Goal: Transaction & Acquisition: Purchase product/service

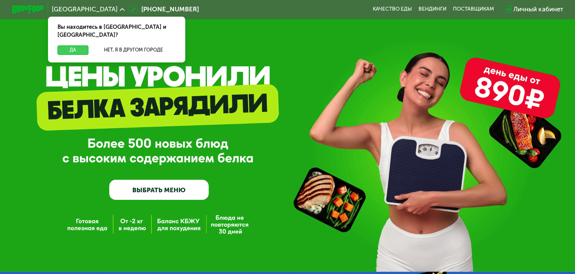
click at [71, 45] on button "Да" at bounding box center [72, 49] width 31 height 9
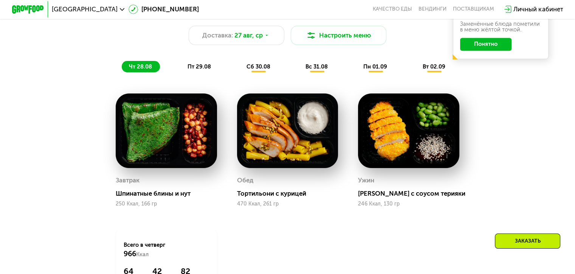
scroll to position [454, 0]
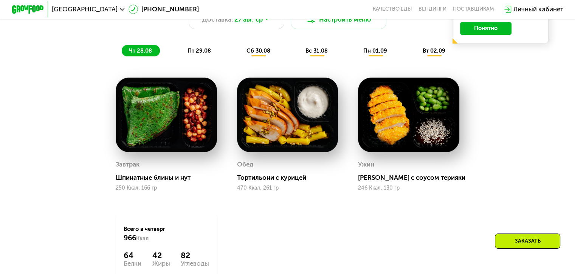
click at [192, 54] on span "пт 29.08" at bounding box center [199, 50] width 23 height 7
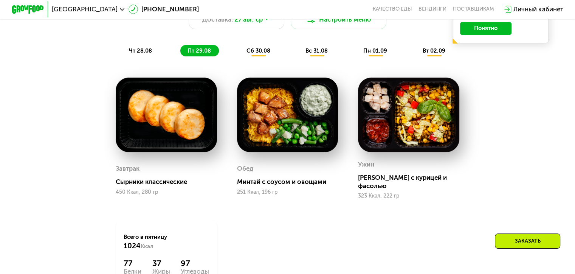
click at [257, 54] on span "сб 30.08" at bounding box center [259, 50] width 24 height 7
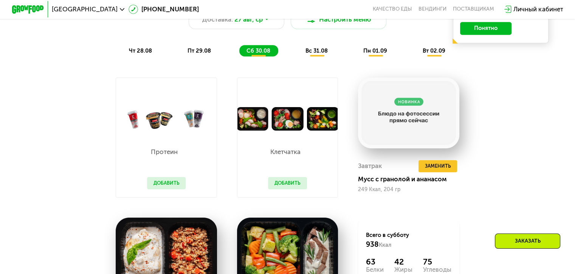
click at [317, 54] on span "вс 31.08" at bounding box center [317, 50] width 22 height 7
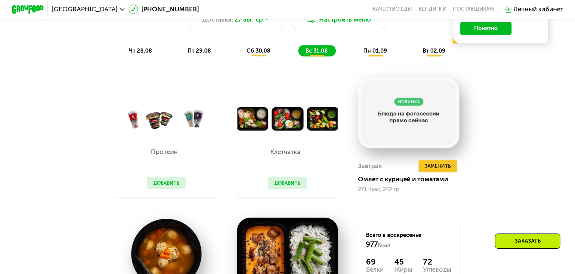
click at [371, 54] on span "пн 01.09" at bounding box center [375, 50] width 24 height 7
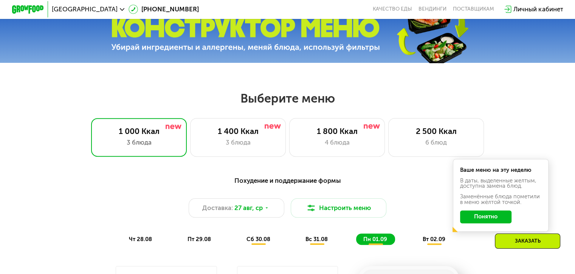
scroll to position [265, 0]
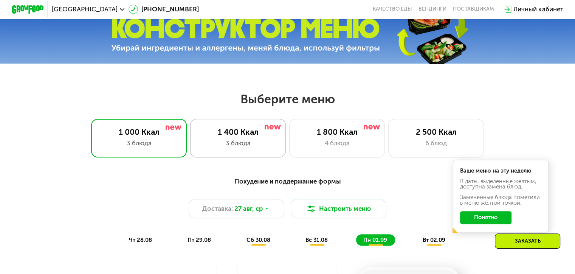
click at [254, 145] on div "3 блюда" at bounding box center [238, 142] width 79 height 9
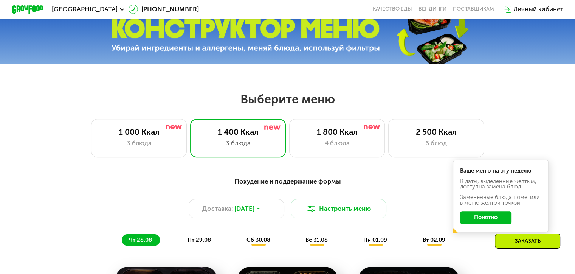
click at [488, 221] on button "Понятно" at bounding box center [485, 217] width 51 height 13
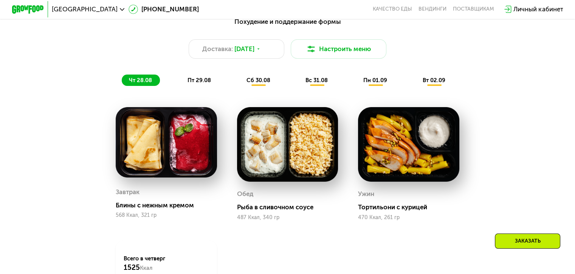
scroll to position [416, 0]
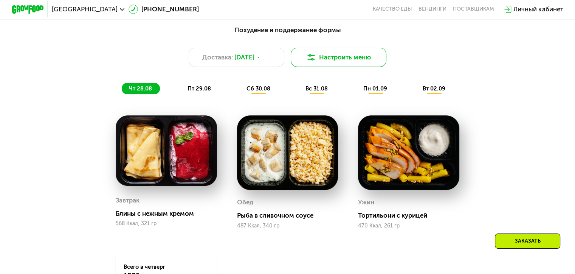
click at [312, 60] on img at bounding box center [310, 57] width 9 height 9
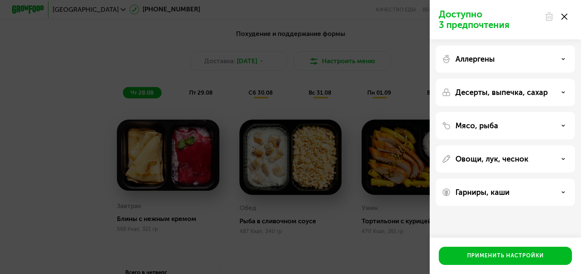
click at [564, 20] on div at bounding box center [556, 16] width 32 height 15
click at [565, 16] on use at bounding box center [564, 17] width 6 height 6
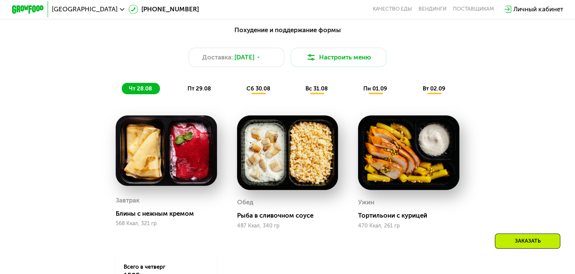
click at [207, 92] on span "пт 29.08" at bounding box center [199, 88] width 23 height 7
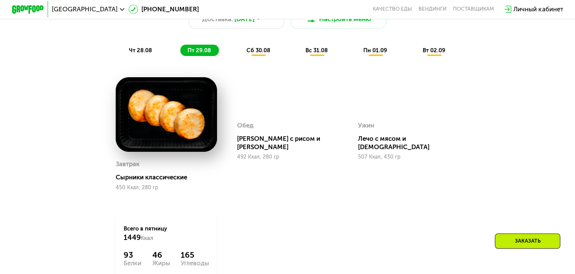
scroll to position [378, 0]
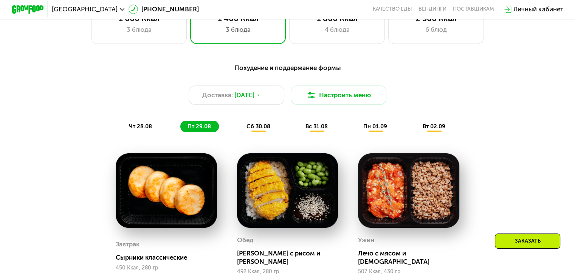
click at [374, 129] on span "пн 01.09" at bounding box center [375, 126] width 24 height 7
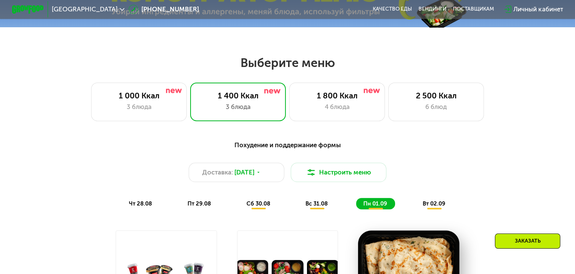
scroll to position [303, 0]
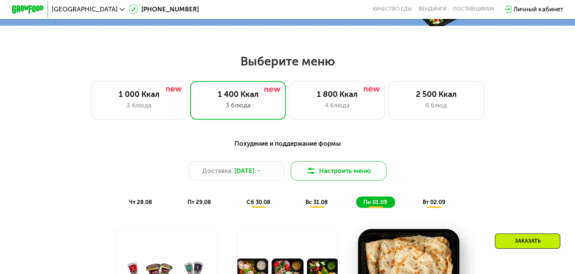
click at [366, 176] on button "Настроить меню" at bounding box center [339, 170] width 96 height 19
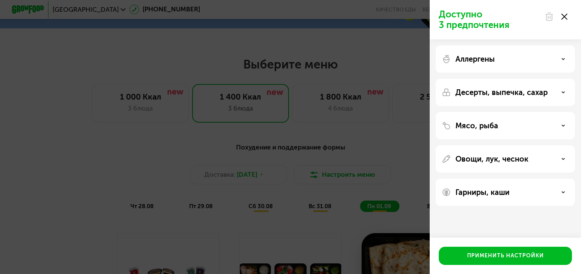
click at [567, 14] on div at bounding box center [556, 16] width 32 height 15
click at [563, 17] on icon at bounding box center [564, 17] width 6 height 6
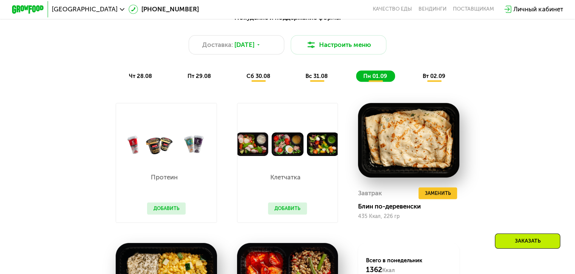
scroll to position [416, 0]
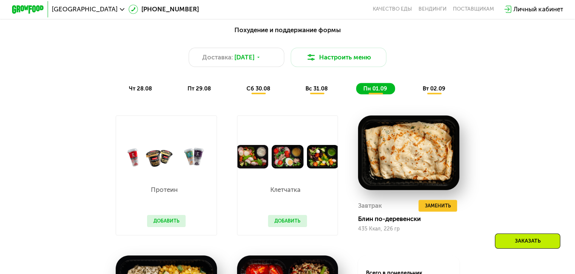
click at [196, 92] on span "пт 29.08" at bounding box center [199, 88] width 23 height 7
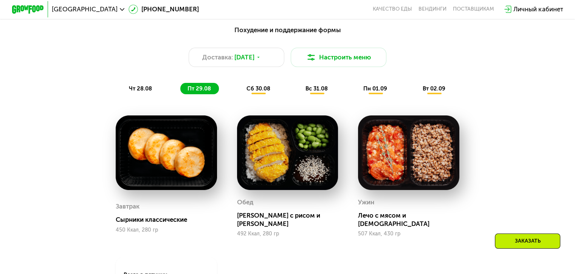
click at [145, 89] on span "чт 28.08" at bounding box center [140, 88] width 23 height 7
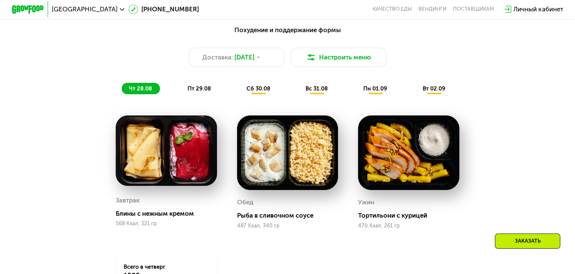
click at [195, 92] on span "пт 29.08" at bounding box center [199, 88] width 23 height 7
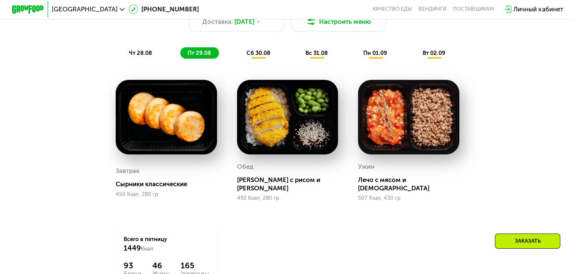
scroll to position [378, 0]
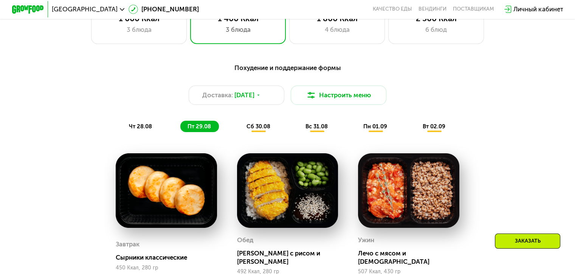
click at [144, 129] on span "чт 28.08" at bounding box center [140, 126] width 23 height 7
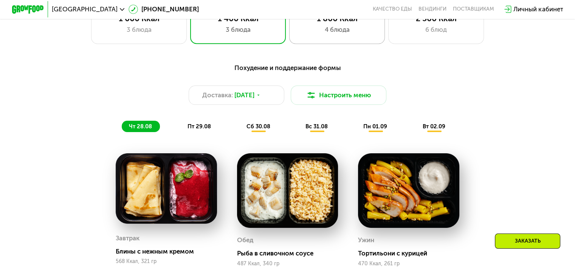
click at [344, 33] on div "4 блюда" at bounding box center [337, 29] width 79 height 9
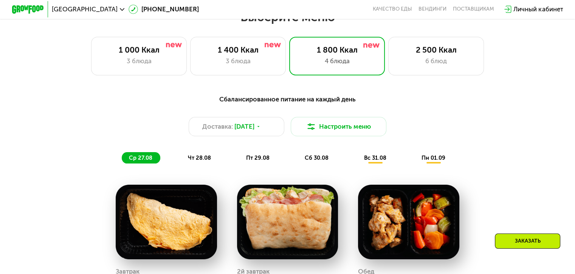
scroll to position [303, 0]
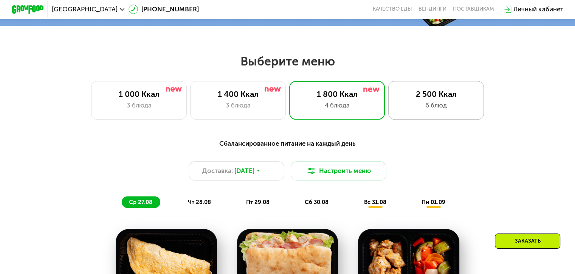
click at [449, 107] on div "6 блюд" at bounding box center [436, 105] width 79 height 9
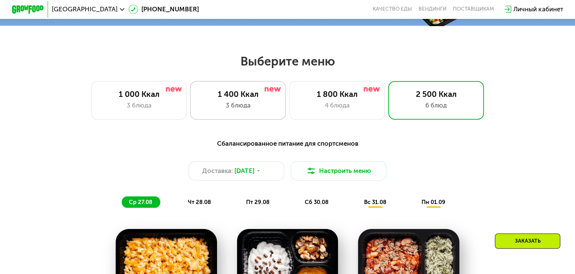
click at [268, 99] on div "1 400 Ккал" at bounding box center [238, 93] width 79 height 9
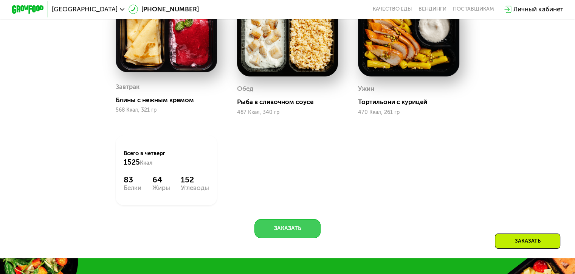
click at [306, 234] on button "Заказать" at bounding box center [288, 228] width 66 height 19
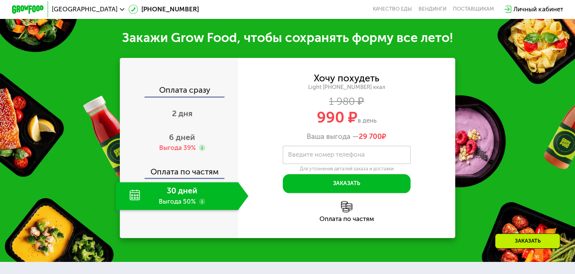
scroll to position [794, 0]
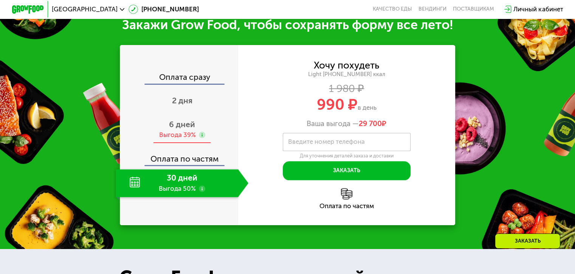
click at [174, 129] on span "6 дней" at bounding box center [182, 124] width 26 height 9
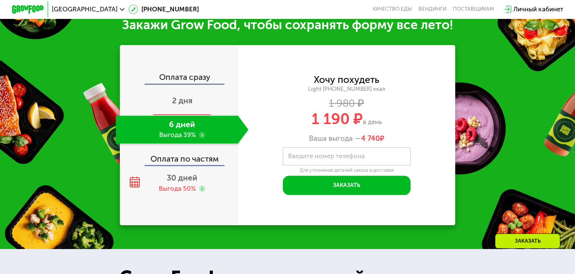
click at [180, 105] on span "2 дня" at bounding box center [182, 100] width 20 height 9
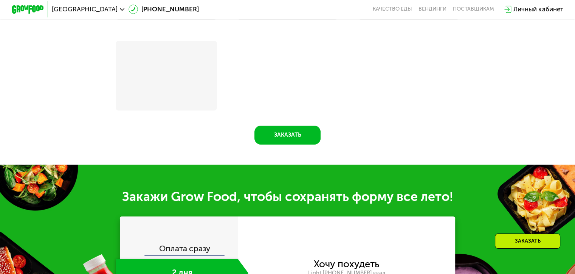
scroll to position [969, 0]
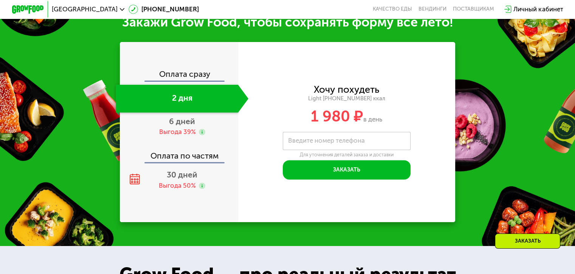
click at [180, 80] on div "Оплата сразу" at bounding box center [180, 75] width 118 height 10
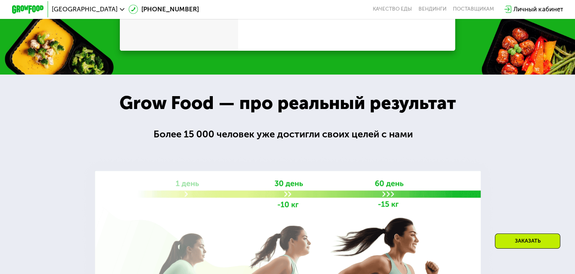
scroll to position [794, 0]
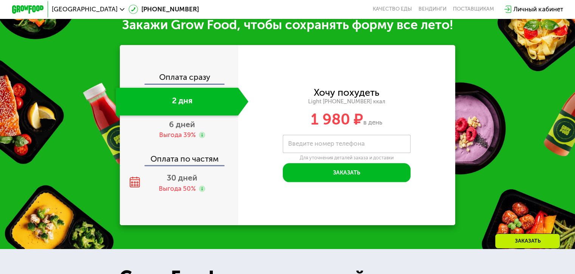
click at [253, 217] on div "Хочу похудеть Light 1400 ~1400 ккал 1 980 ₽ в день Введите свой номер телефона …" at bounding box center [346, 135] width 217 height 180
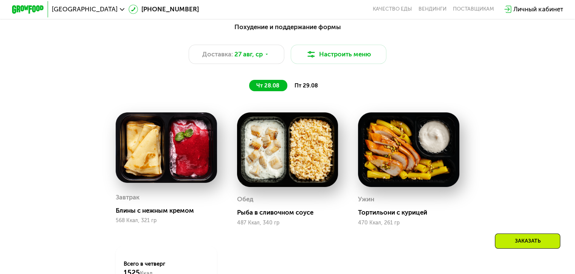
scroll to position [416, 0]
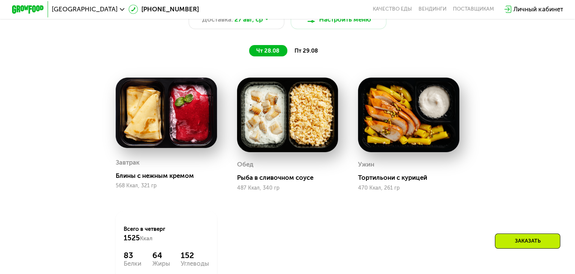
click at [525, 238] on div "Заказать" at bounding box center [527, 240] width 65 height 15
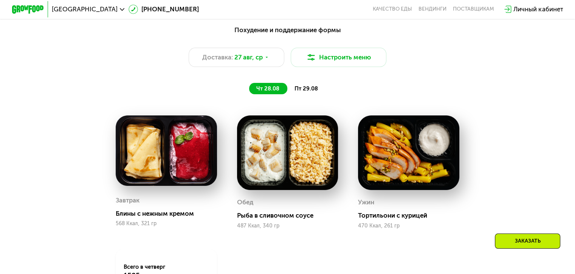
click at [308, 90] on span "пт 29.08" at bounding box center [306, 88] width 23 height 7
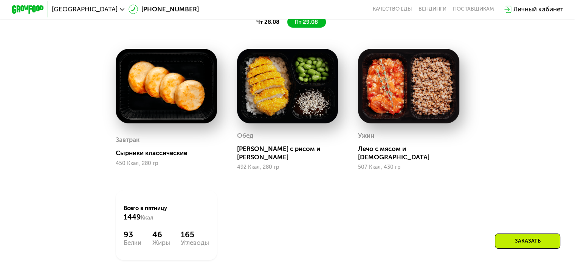
scroll to position [567, 0]
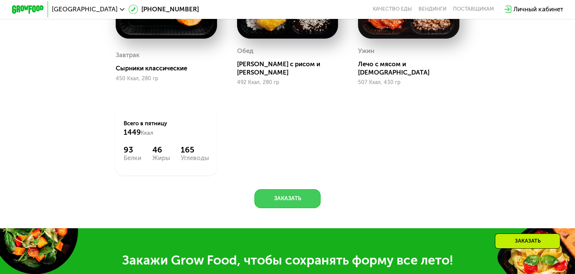
click at [302, 200] on button "Заказать" at bounding box center [288, 198] width 66 height 19
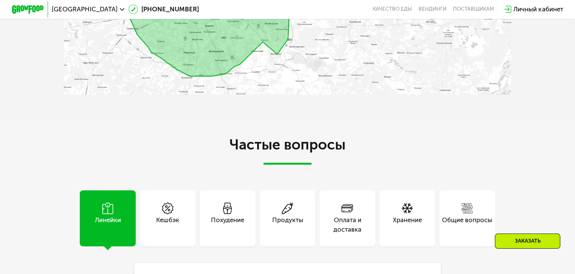
scroll to position [1929, 0]
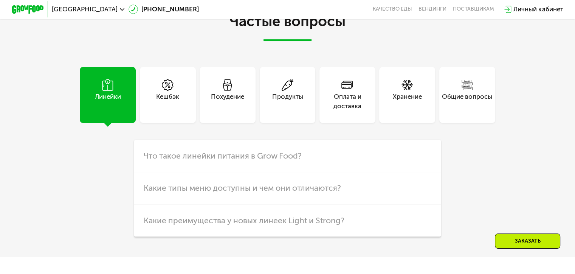
click at [178, 113] on div "Кешбэк" at bounding box center [168, 95] width 56 height 56
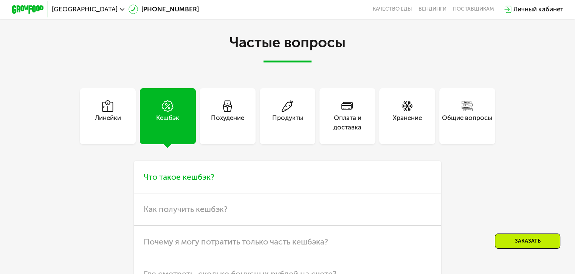
scroll to position [1891, 0]
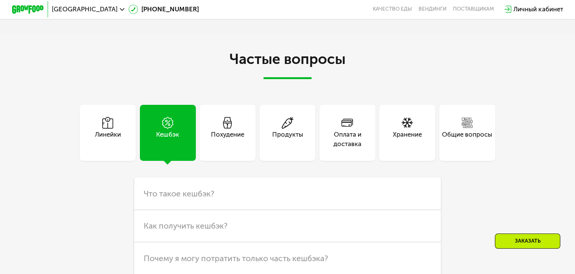
click at [234, 132] on div "Похудение" at bounding box center [228, 133] width 56 height 56
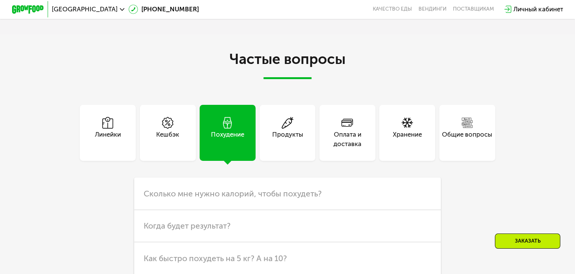
click at [286, 149] on div "Продукты" at bounding box center [287, 139] width 31 height 19
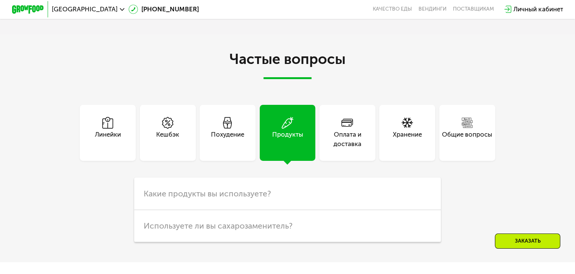
click at [342, 147] on div "Оплата и доставка" at bounding box center [348, 139] width 56 height 19
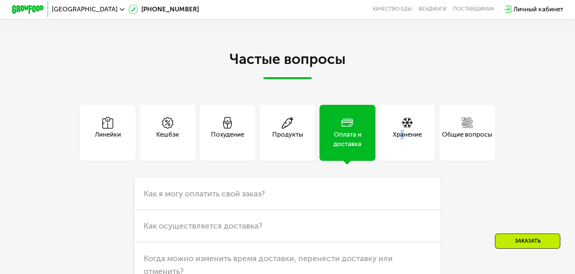
click at [404, 141] on div "Хранение" at bounding box center [407, 139] width 29 height 19
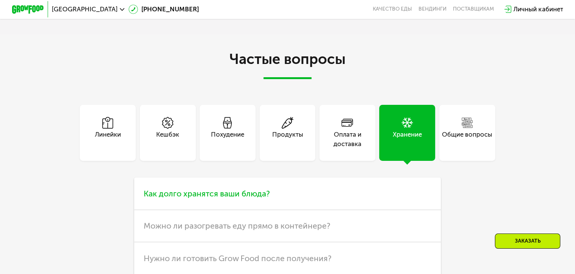
click at [358, 197] on h3 "Как долго хранятся ваши блюда?" at bounding box center [287, 193] width 307 height 32
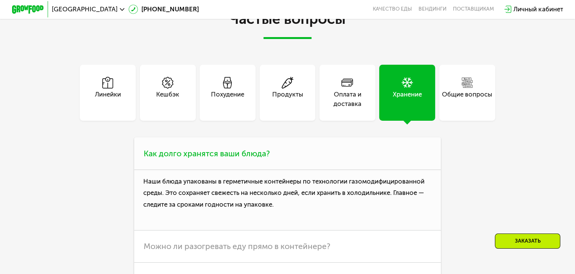
scroll to position [1967, 0]
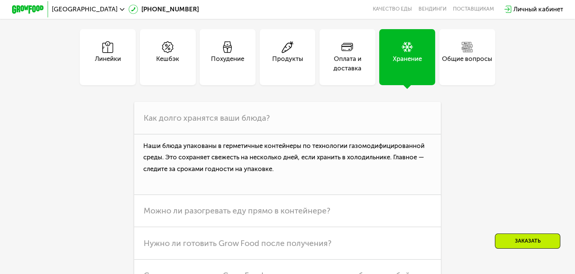
click at [449, 73] on div "Общие вопросы" at bounding box center [467, 63] width 50 height 19
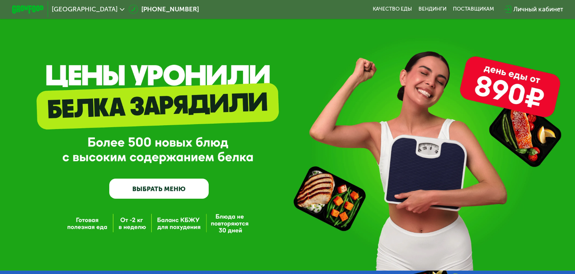
scroll to position [0, 0]
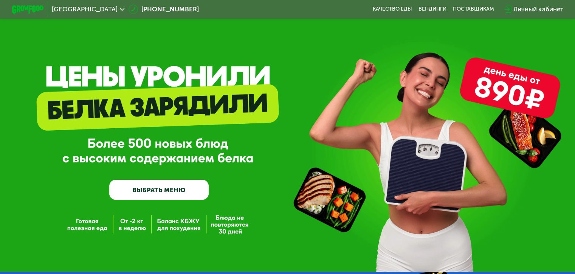
click at [528, 9] on div "Личный кабинет" at bounding box center [539, 9] width 50 height 9
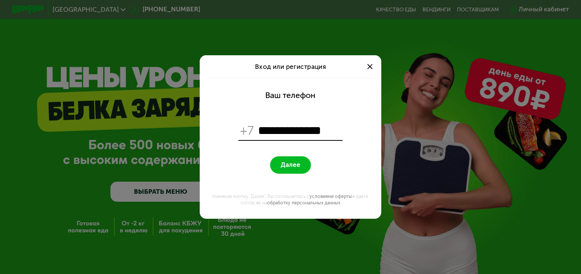
click at [300, 172] on button "Далее" at bounding box center [290, 164] width 40 height 17
click at [263, 128] on input "**********" at bounding box center [299, 131] width 83 height 16
click at [273, 130] on input "**********" at bounding box center [299, 131] width 83 height 16
click at [251, 127] on span "+7" at bounding box center [247, 131] width 14 height 16
click at [286, 129] on input "**********" at bounding box center [299, 131] width 83 height 16
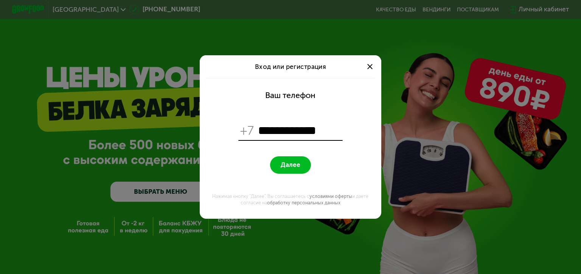
click at [282, 129] on input "**********" at bounding box center [299, 131] width 83 height 16
drag, startPoint x: 260, startPoint y: 127, endPoint x: 330, endPoint y: 130, distance: 70.0
click at [330, 130] on input "**********" at bounding box center [299, 131] width 83 height 16
type input "**********"
click at [282, 162] on span "Далее" at bounding box center [291, 165] width 20 height 8
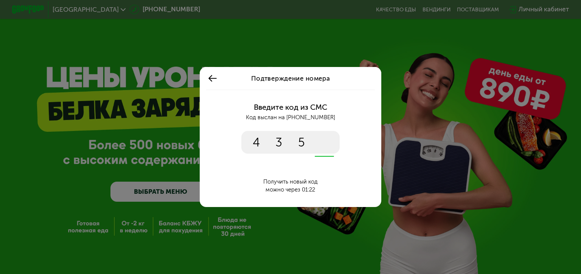
type input "****"
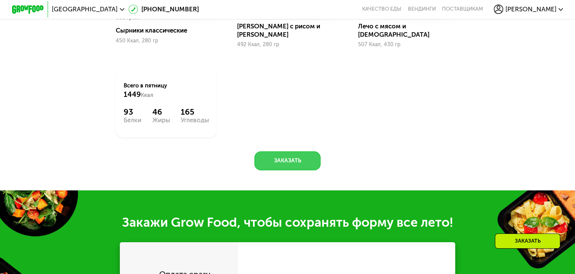
click at [288, 156] on button "Заказать" at bounding box center [288, 160] width 66 height 19
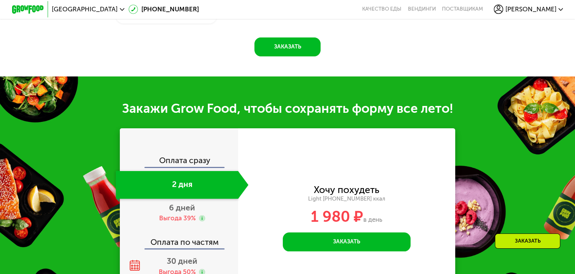
scroll to position [794, 0]
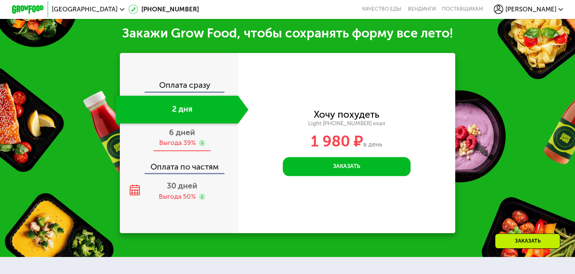
click at [185, 136] on span "6 дней" at bounding box center [182, 131] width 26 height 9
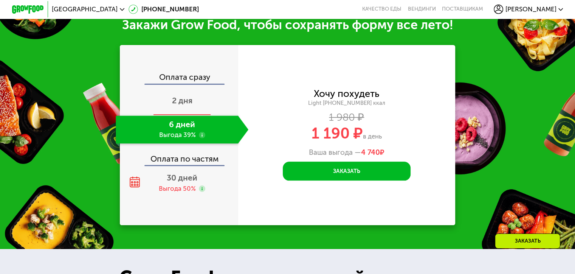
click at [182, 105] on span "2 дня" at bounding box center [182, 100] width 20 height 9
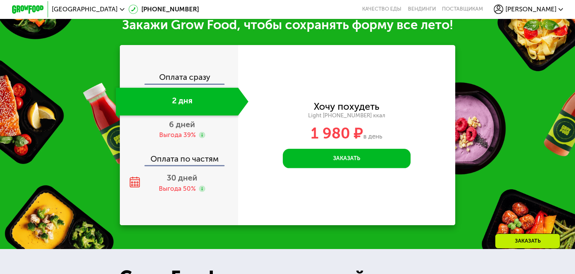
click at [110, 53] on div "Закажи Grow Food, чтобы сохранять форму все лето! Оплата сразу 2 дня 6 дней Выг…" at bounding box center [287, 121] width 575 height 256
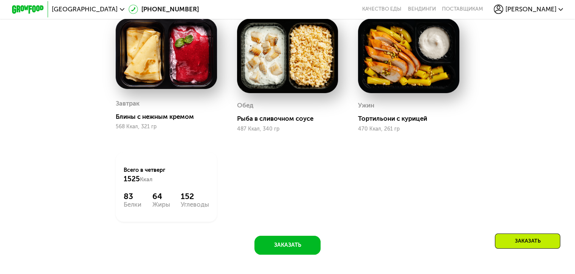
scroll to position [416, 0]
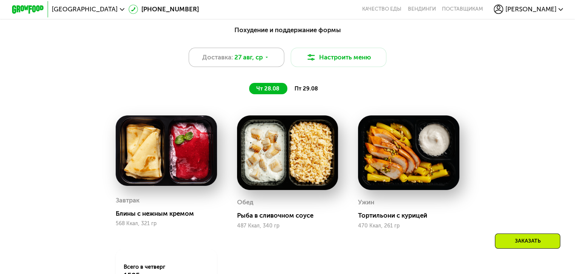
click at [276, 59] on div "Доставка: 27 авг, ср" at bounding box center [237, 57] width 96 height 19
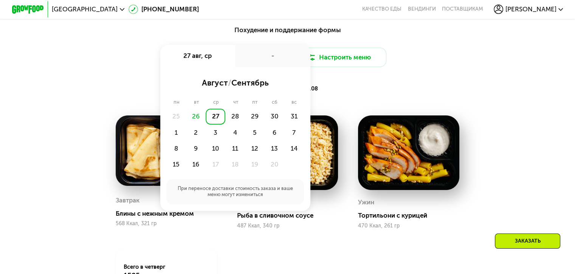
click at [381, 92] on div "чт 28.08 пт 29.08" at bounding box center [288, 88] width 332 height 11
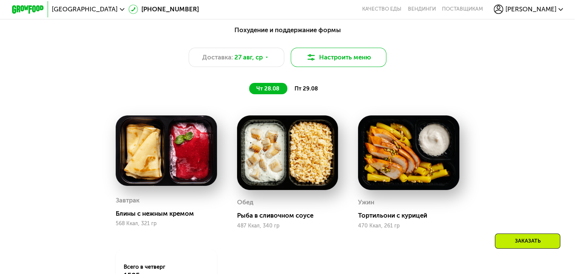
click at [342, 64] on button "Настроить меню" at bounding box center [339, 57] width 96 height 19
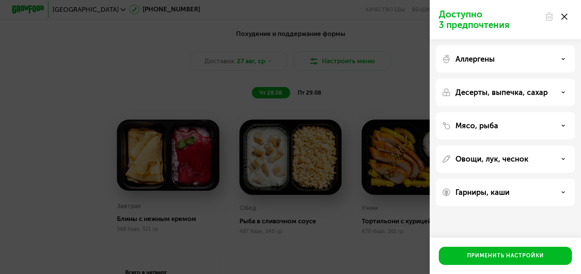
click at [475, 79] on div "Аллергены" at bounding box center [505, 92] width 139 height 27
click at [565, 57] on icon at bounding box center [563, 59] width 4 height 4
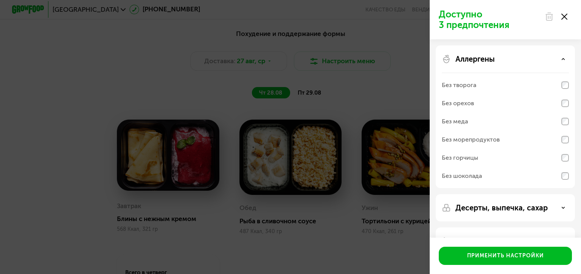
click at [565, 57] on icon at bounding box center [563, 59] width 4 height 4
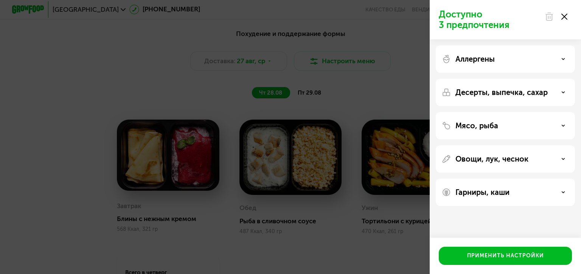
click at [562, 126] on use at bounding box center [563, 125] width 3 height 1
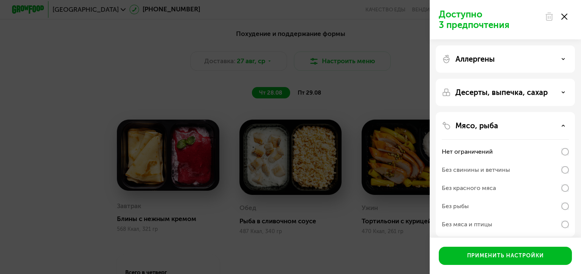
click at [562, 126] on use at bounding box center [563, 125] width 3 height 1
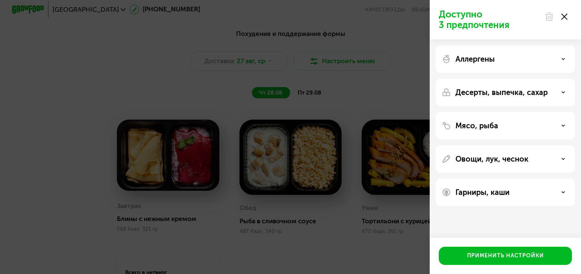
click at [565, 20] on div at bounding box center [556, 16] width 32 height 15
click at [566, 15] on icon at bounding box center [564, 17] width 6 height 6
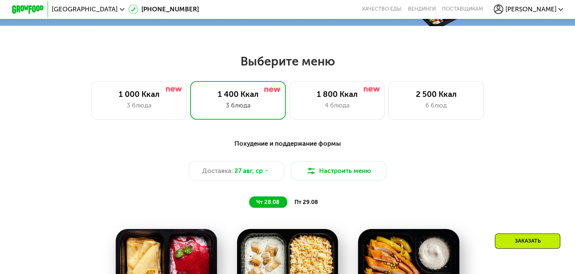
scroll to position [76, 0]
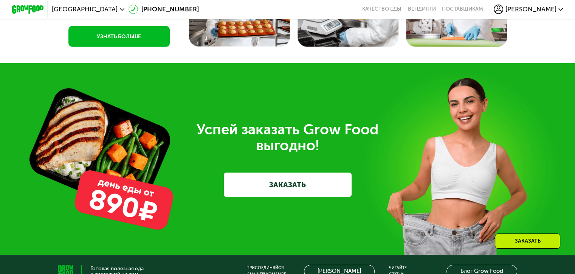
scroll to position [1974, 0]
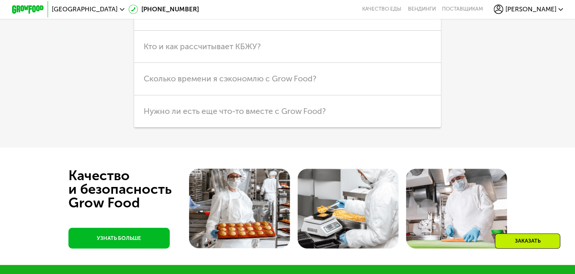
scroll to position [2049, 0]
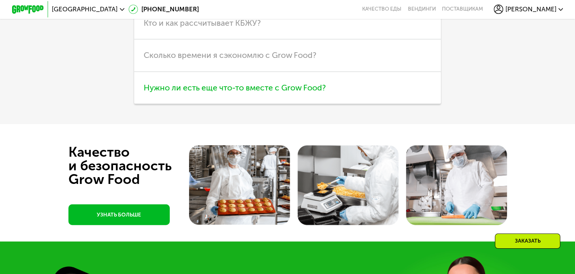
click at [314, 92] on span "Нужно ли есть еще что-то вместе с Grow Food?" at bounding box center [235, 87] width 182 height 9
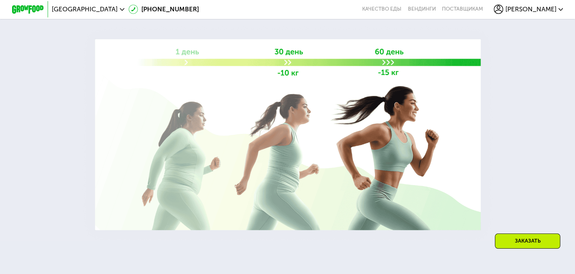
scroll to position [877, 0]
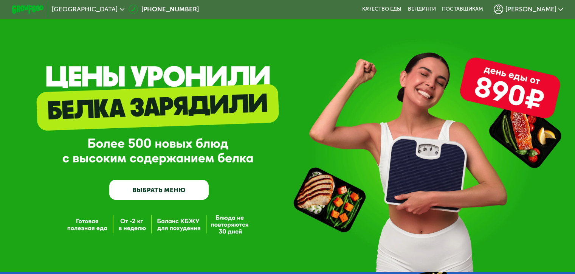
click at [64, 12] on span "[GEOGRAPHIC_DATA]" at bounding box center [85, 9] width 66 height 6
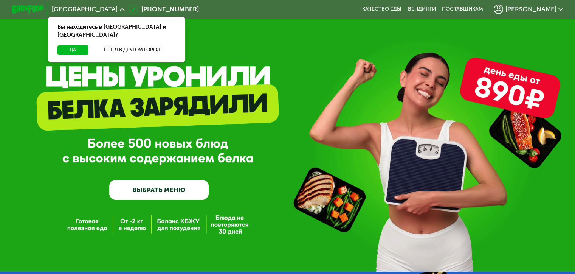
click at [76, 72] on div "GrowFood — доставка правильного питания ВЫБРАТЬ МЕНЮ" at bounding box center [287, 136] width 575 height 272
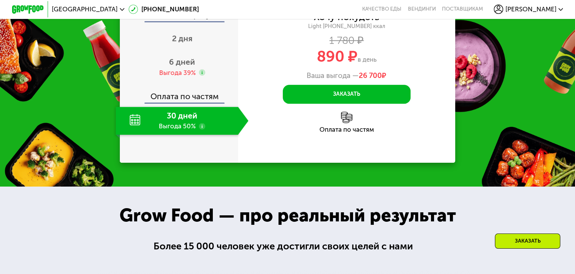
scroll to position [794, 0]
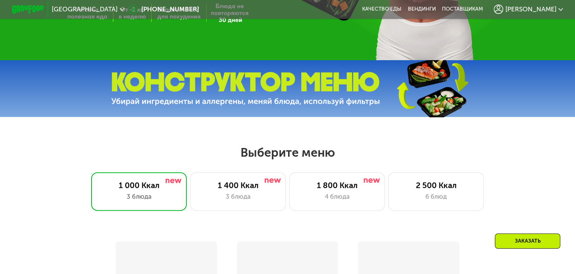
scroll to position [303, 0]
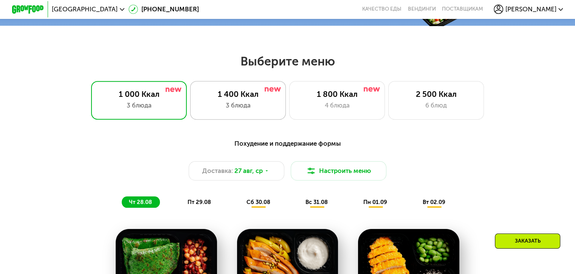
click at [289, 103] on div "1 400 Ккал 3 блюда" at bounding box center [337, 100] width 96 height 38
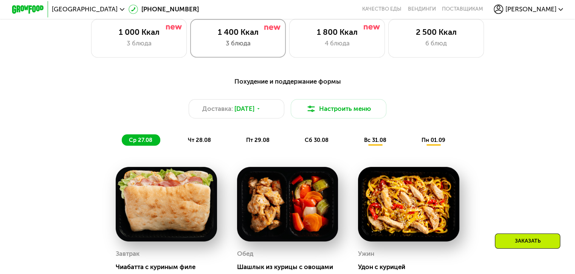
scroll to position [416, 0]
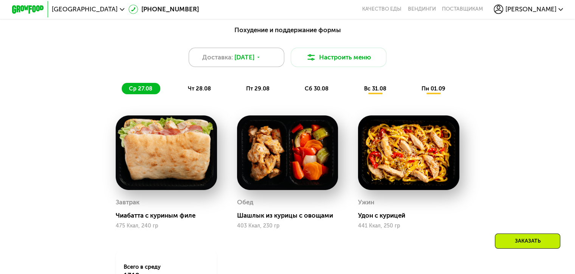
click at [255, 62] on span "[DATE]" at bounding box center [245, 57] width 20 height 9
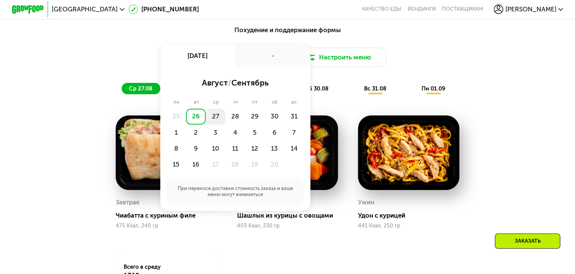
click at [225, 120] on div "27" at bounding box center [235, 117] width 20 height 16
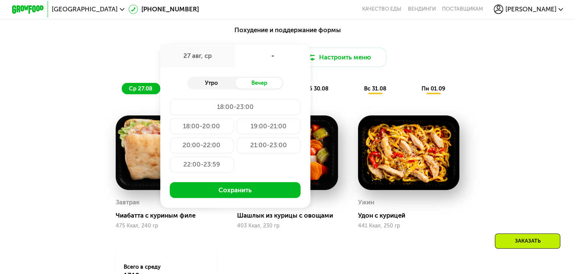
click at [205, 86] on div "Утро" at bounding box center [211, 83] width 48 height 11
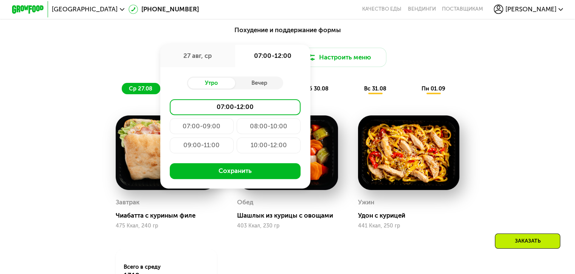
click at [120, 59] on div "Доставка: [DATE] авг, ср 07:00-12:00 Утро Вечер 07:00-12:00 07:00-09:00 08:00-1…" at bounding box center [287, 57] width 473 height 19
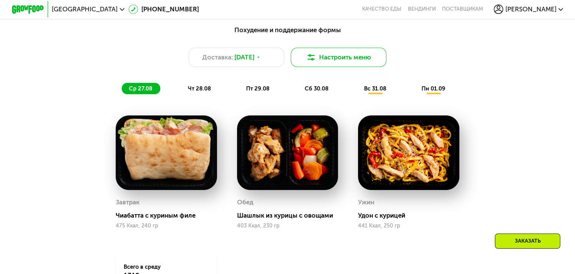
click at [309, 62] on img at bounding box center [310, 57] width 9 height 9
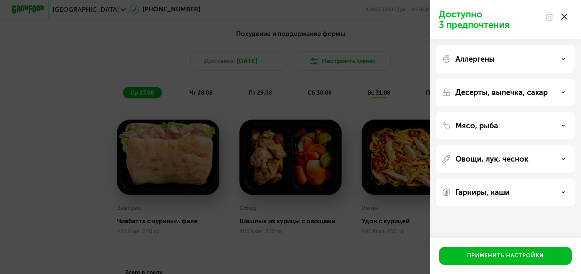
click at [569, 16] on div at bounding box center [556, 16] width 32 height 15
click at [565, 16] on use at bounding box center [564, 17] width 6 height 6
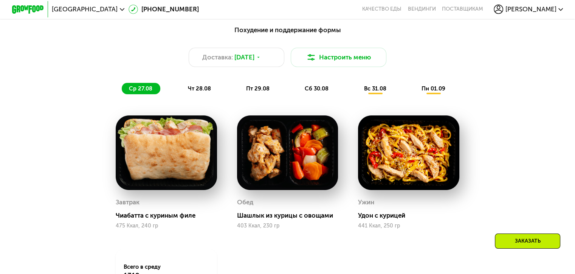
click at [197, 92] on span "чт 28.08" at bounding box center [199, 88] width 23 height 7
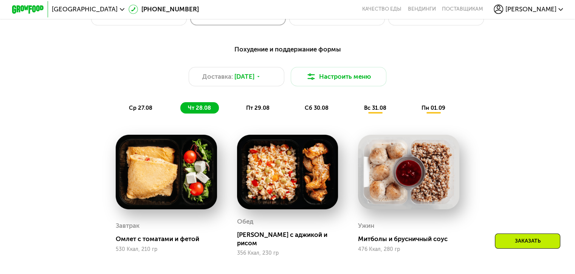
scroll to position [378, 0]
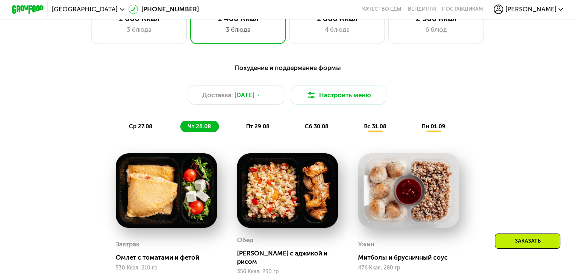
click at [252, 123] on div "Похудение и поддержание формы Доставка: [DATE] Настроить меню ср 27.08 чт 28.08…" at bounding box center [287, 97] width 473 height 69
click at [252, 128] on span "пт 29.08" at bounding box center [257, 126] width 23 height 7
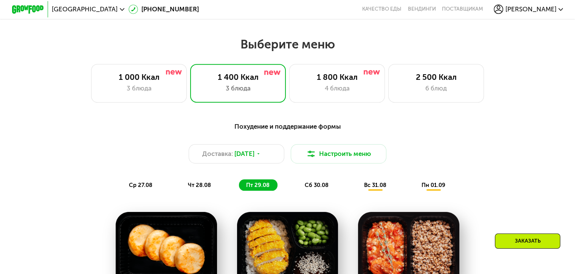
scroll to position [303, 0]
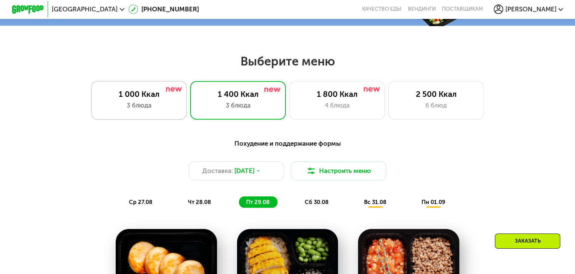
click at [142, 103] on div "3 блюда" at bounding box center [138, 105] width 79 height 9
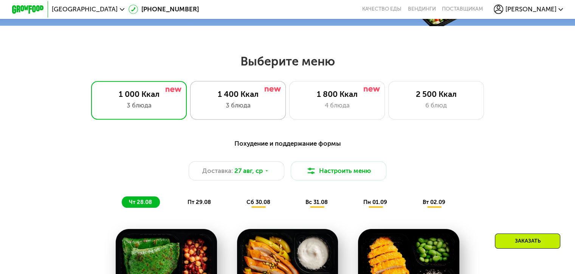
click at [216, 104] on div "3 блюда" at bounding box center [238, 105] width 79 height 9
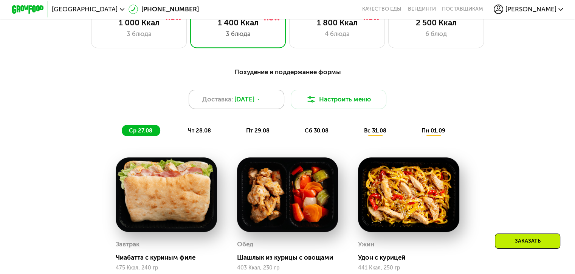
scroll to position [378, 0]
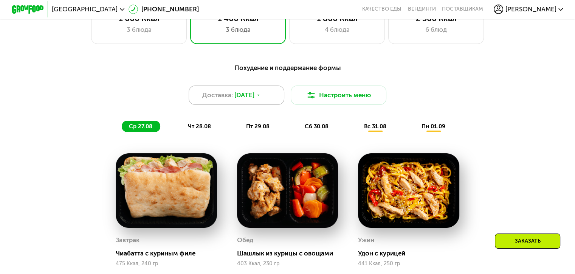
click at [235, 99] on span "[DATE]" at bounding box center [245, 94] width 20 height 9
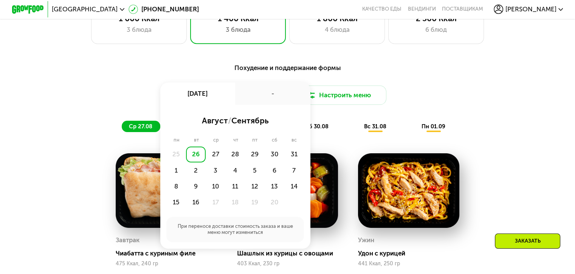
click at [198, 160] on div "26" at bounding box center [196, 154] width 20 height 16
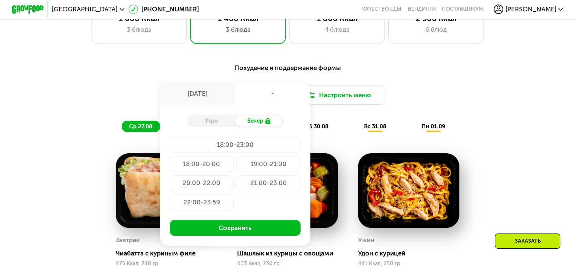
click at [133, 97] on div "Доставка: [DATE] авг, вт - Утро Вечер 18:00-23:00 18:00-20:00 19:00-21:00 20:00…" at bounding box center [287, 94] width 473 height 19
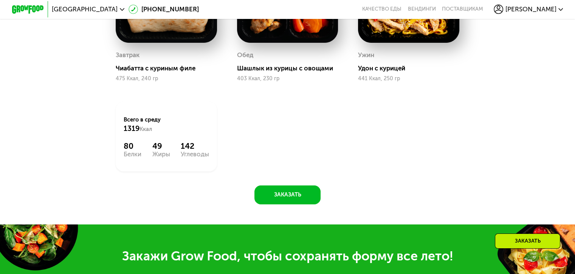
scroll to position [567, 0]
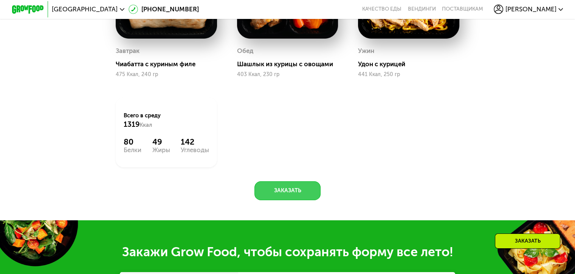
click at [286, 194] on button "Заказать" at bounding box center [288, 190] width 66 height 19
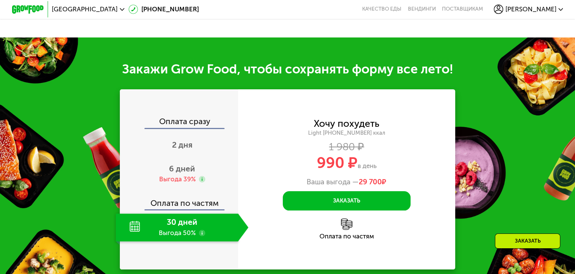
scroll to position [794, 0]
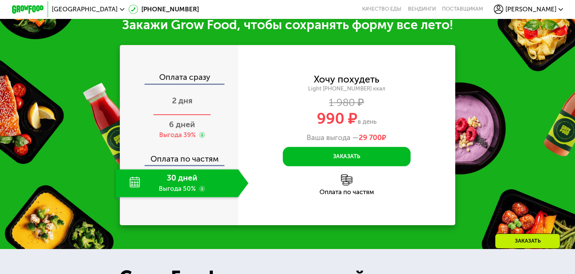
click at [180, 105] on span "2 дня" at bounding box center [182, 100] width 20 height 9
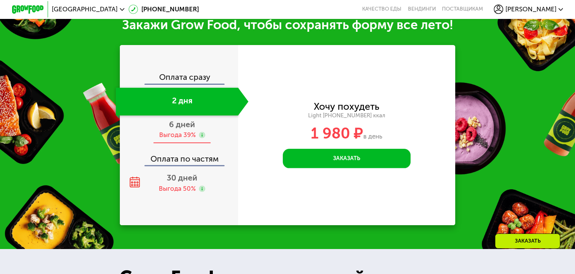
click at [190, 129] on span "6 дней" at bounding box center [182, 124] width 26 height 9
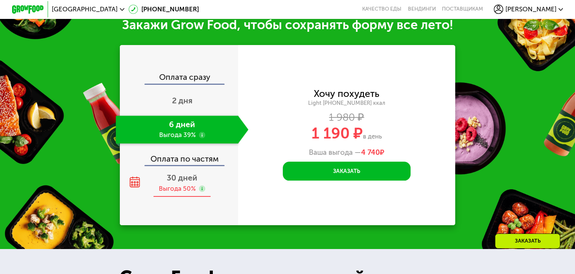
click at [186, 182] on span "30 дней" at bounding box center [182, 177] width 31 height 9
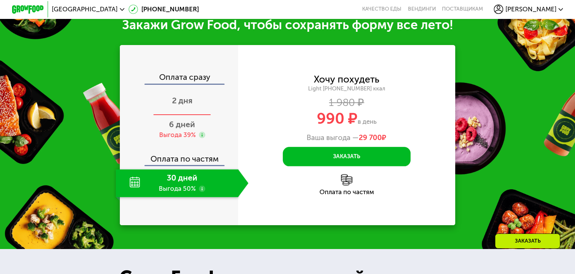
click at [186, 105] on span "2 дня" at bounding box center [182, 100] width 20 height 9
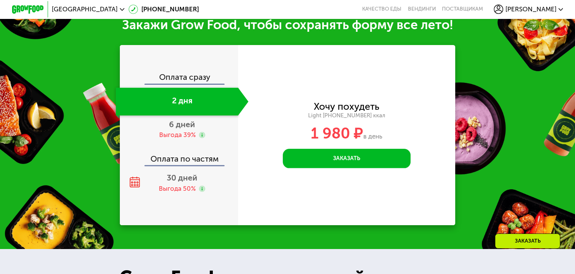
click at [542, 244] on div "Заказать" at bounding box center [527, 240] width 65 height 15
click at [490, 147] on div "Закажи Grow Food, чтобы сохранять форму все лето! Оплата сразу 2 дня 6 дней Выг…" at bounding box center [287, 121] width 575 height 256
click at [474, 98] on div "Закажи Grow Food, чтобы сохранять форму все лето! Оплата сразу 2 дня 6 дней Выг…" at bounding box center [287, 121] width 575 height 256
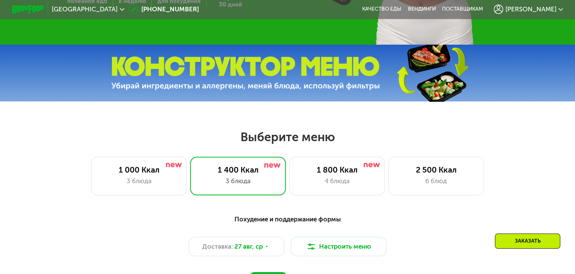
click at [523, 238] on div "Заказать" at bounding box center [527, 240] width 65 height 15
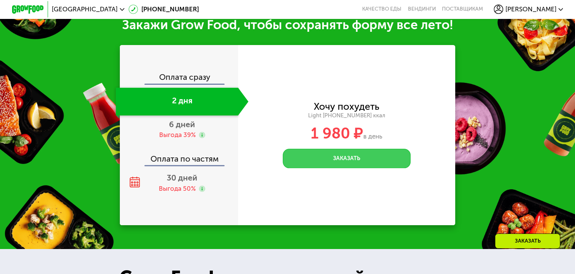
click at [375, 168] on button "Заказать" at bounding box center [347, 158] width 128 height 19
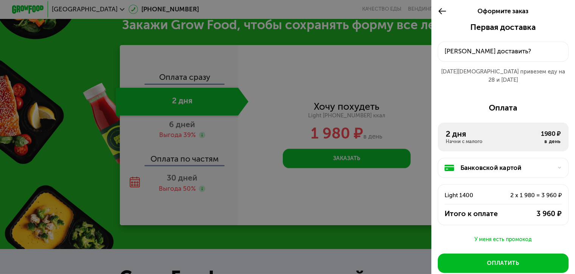
click at [491, 130] on div "2 дня" at bounding box center [493, 133] width 95 height 9
click at [507, 49] on div "[PERSON_NAME] доставить?" at bounding box center [504, 51] width 118 height 9
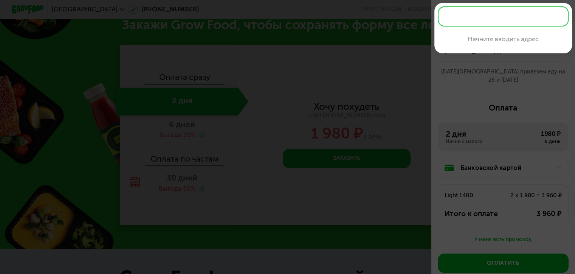
click at [452, 100] on div at bounding box center [287, 137] width 575 height 274
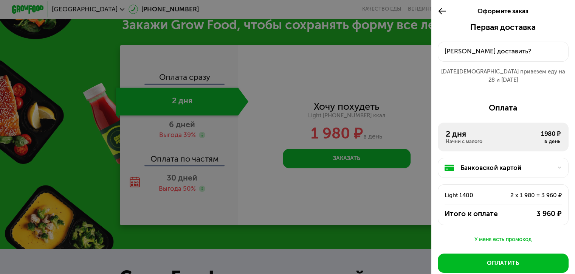
click at [478, 163] on div "Банковской картой" at bounding box center [507, 167] width 92 height 9
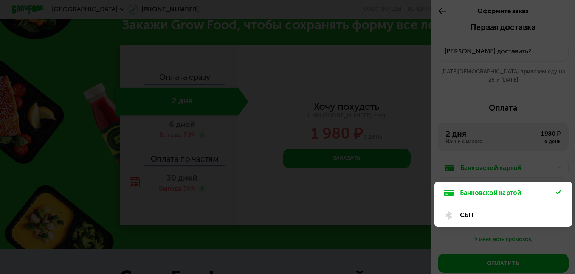
click at [478, 159] on div at bounding box center [287, 137] width 575 height 274
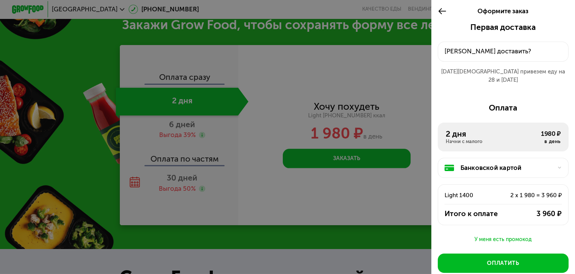
click at [443, 14] on icon at bounding box center [442, 10] width 9 height 9
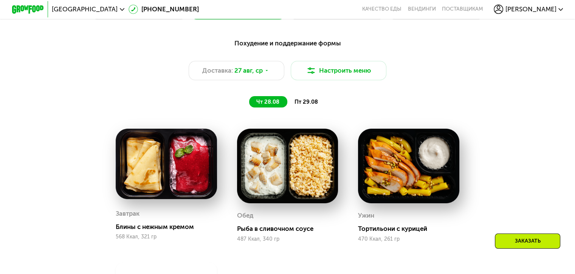
scroll to position [416, 0]
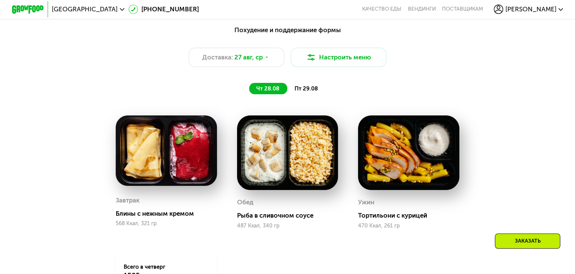
click at [308, 91] on span "пт 29.08" at bounding box center [306, 88] width 23 height 7
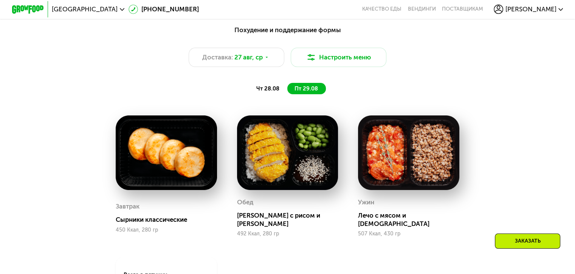
click at [275, 91] on span "чт 28.08" at bounding box center [267, 88] width 23 height 7
